Goal: Transaction & Acquisition: Purchase product/service

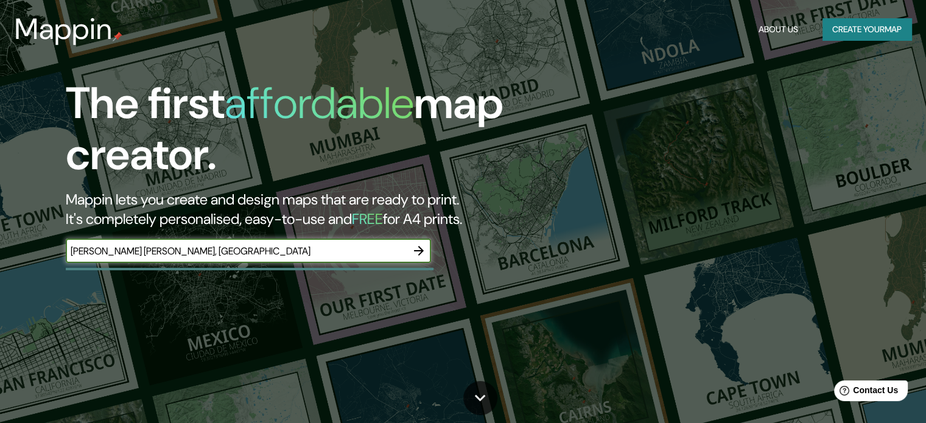
type input "[PERSON_NAME] [PERSON_NAME], [GEOGRAPHIC_DATA]"
click at [419, 250] on icon "button" at bounding box center [418, 250] width 15 height 15
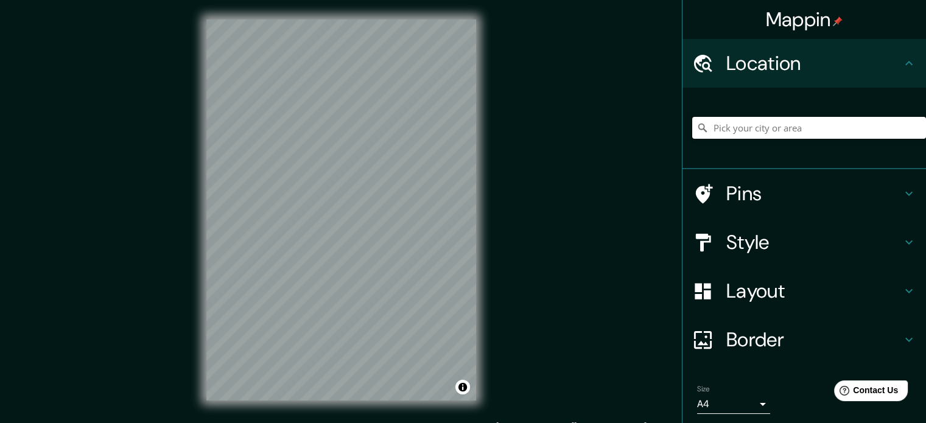
click at [801, 131] on input "Pick your city or area" at bounding box center [809, 128] width 234 height 22
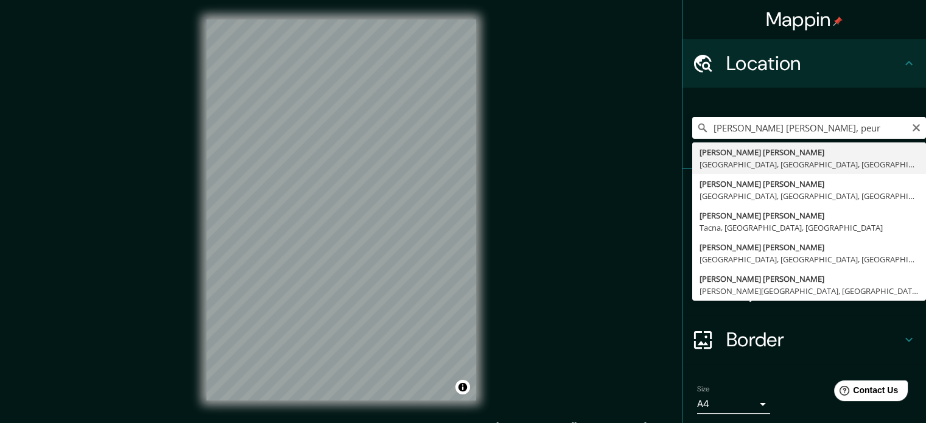
type input "[PERSON_NAME] [PERSON_NAME], [GEOGRAPHIC_DATA], [GEOGRAPHIC_DATA], [GEOGRAPHIC_…"
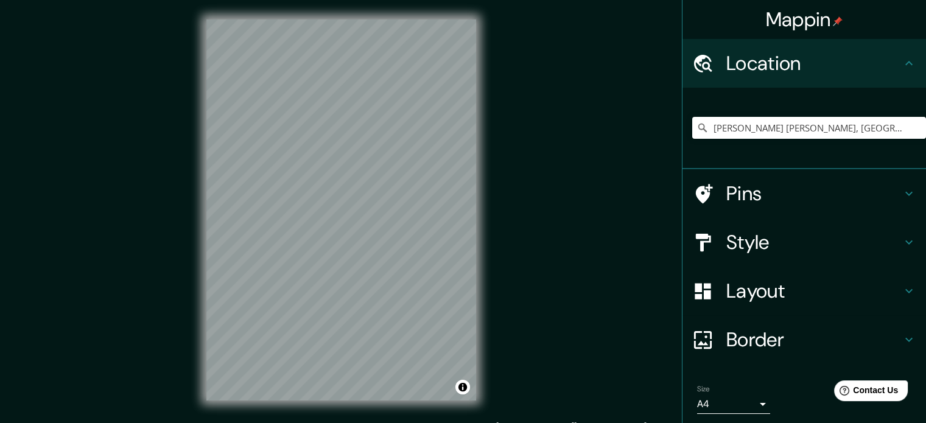
click at [782, 233] on h4 "Style" at bounding box center [813, 242] width 175 height 24
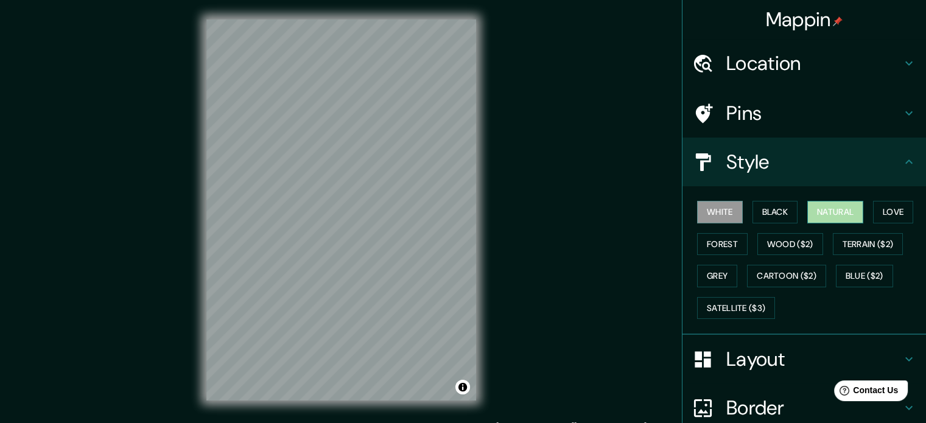
click at [842, 208] on button "Natural" at bounding box center [835, 212] width 56 height 23
click at [762, 211] on button "Black" at bounding box center [775, 212] width 46 height 23
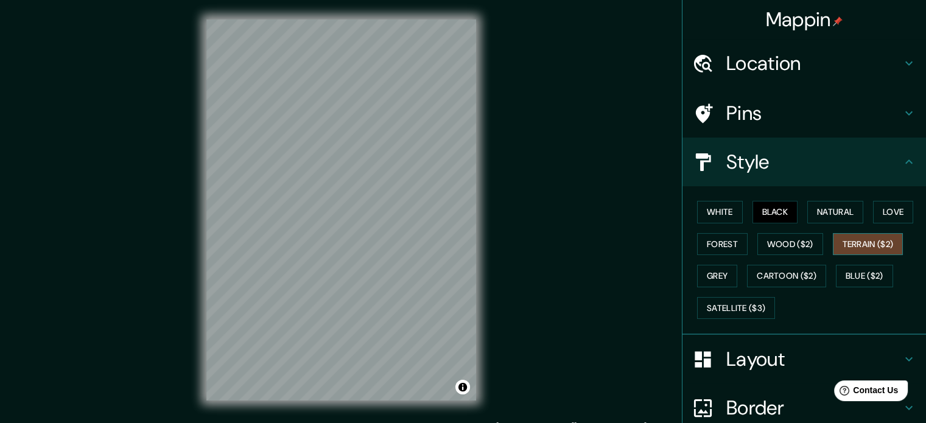
click at [869, 243] on button "Terrain ($2)" at bounding box center [868, 244] width 71 height 23
click at [721, 245] on button "Forest" at bounding box center [722, 244] width 51 height 23
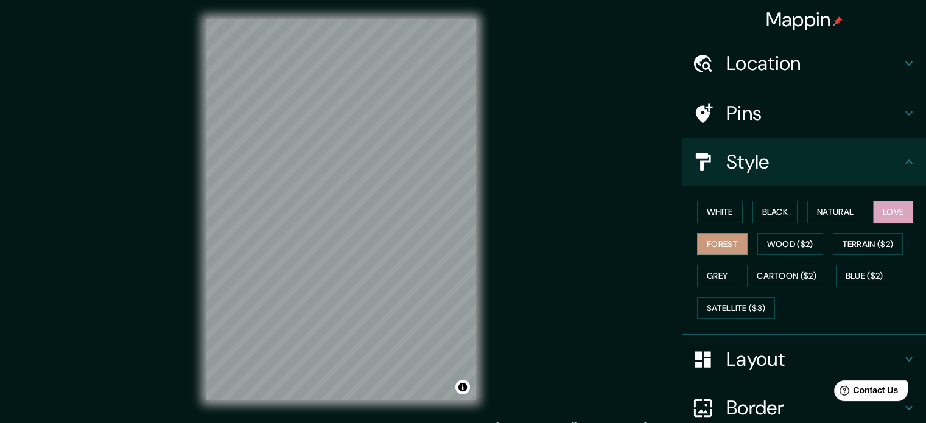
click at [880, 212] on button "Love" at bounding box center [893, 212] width 40 height 23
click at [834, 211] on button "Natural" at bounding box center [835, 212] width 56 height 23
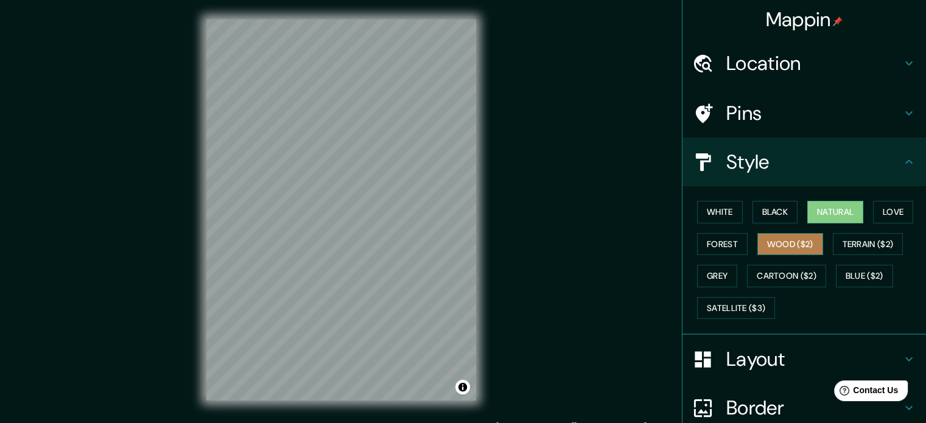
click at [814, 244] on button "Wood ($2)" at bounding box center [790, 244] width 66 height 23
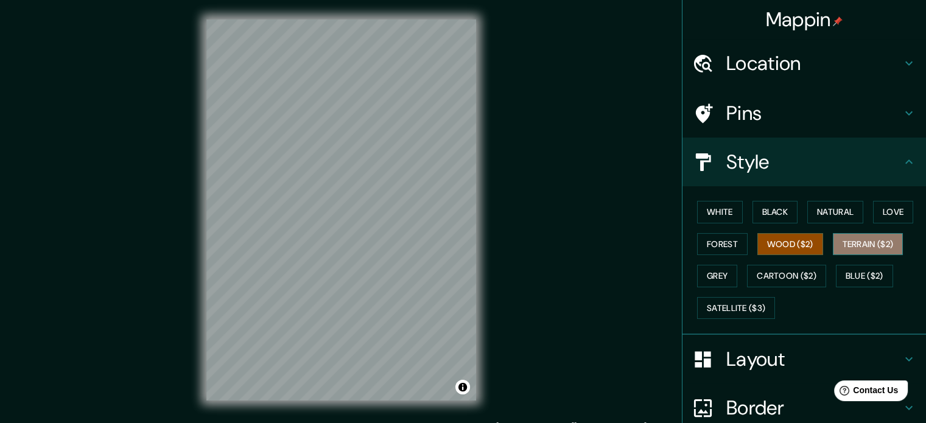
click at [881, 238] on button "Terrain ($2)" at bounding box center [868, 244] width 71 height 23
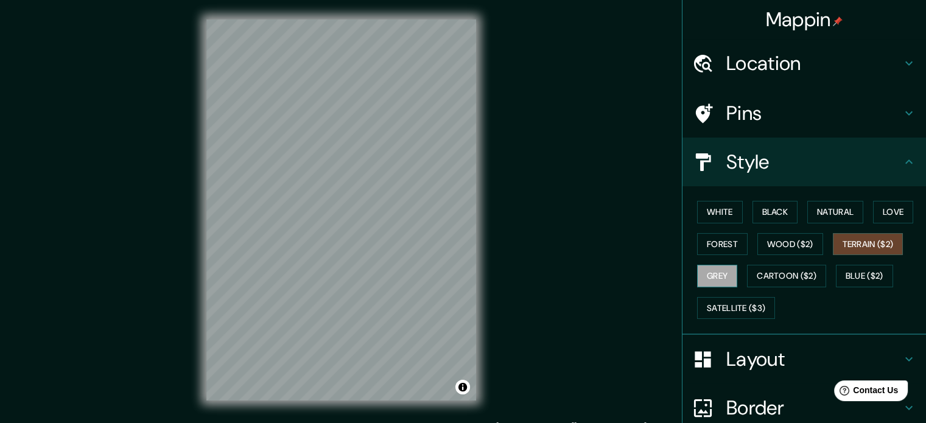
click at [713, 271] on button "Grey" at bounding box center [717, 276] width 40 height 23
click at [766, 267] on button "Cartoon ($2)" at bounding box center [786, 276] width 79 height 23
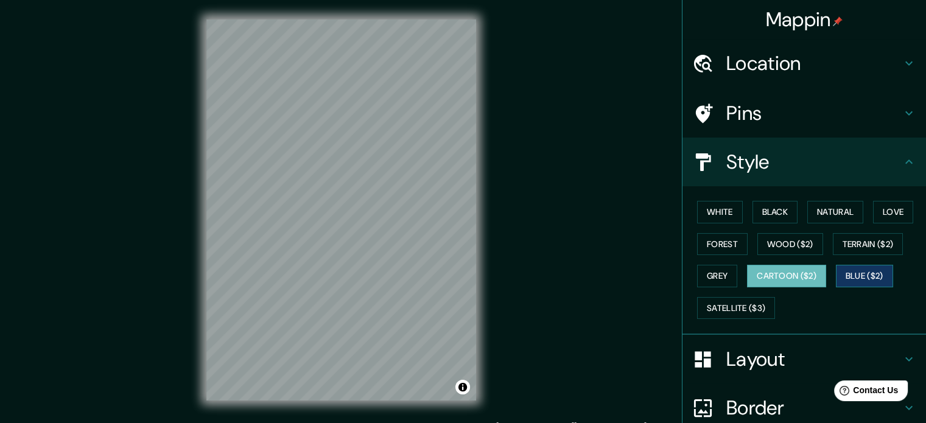
click at [868, 273] on button "Blue ($2)" at bounding box center [864, 276] width 57 height 23
click at [731, 318] on div "White Black Natural Love Forest Wood ($2) Terrain ($2) Grey Cartoon ($2) Blue (…" at bounding box center [809, 260] width 234 height 128
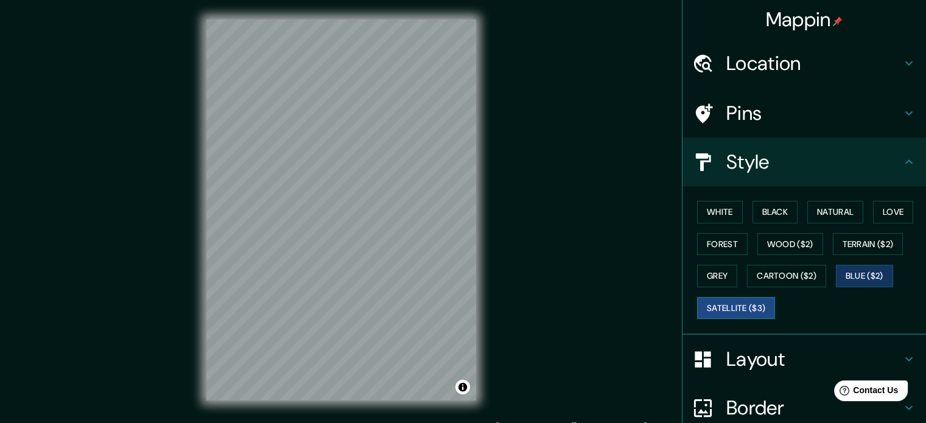
click at [735, 310] on button "Satellite ($3)" at bounding box center [736, 308] width 78 height 23
